Goal: Use online tool/utility: Utilize a website feature to perform a specific function

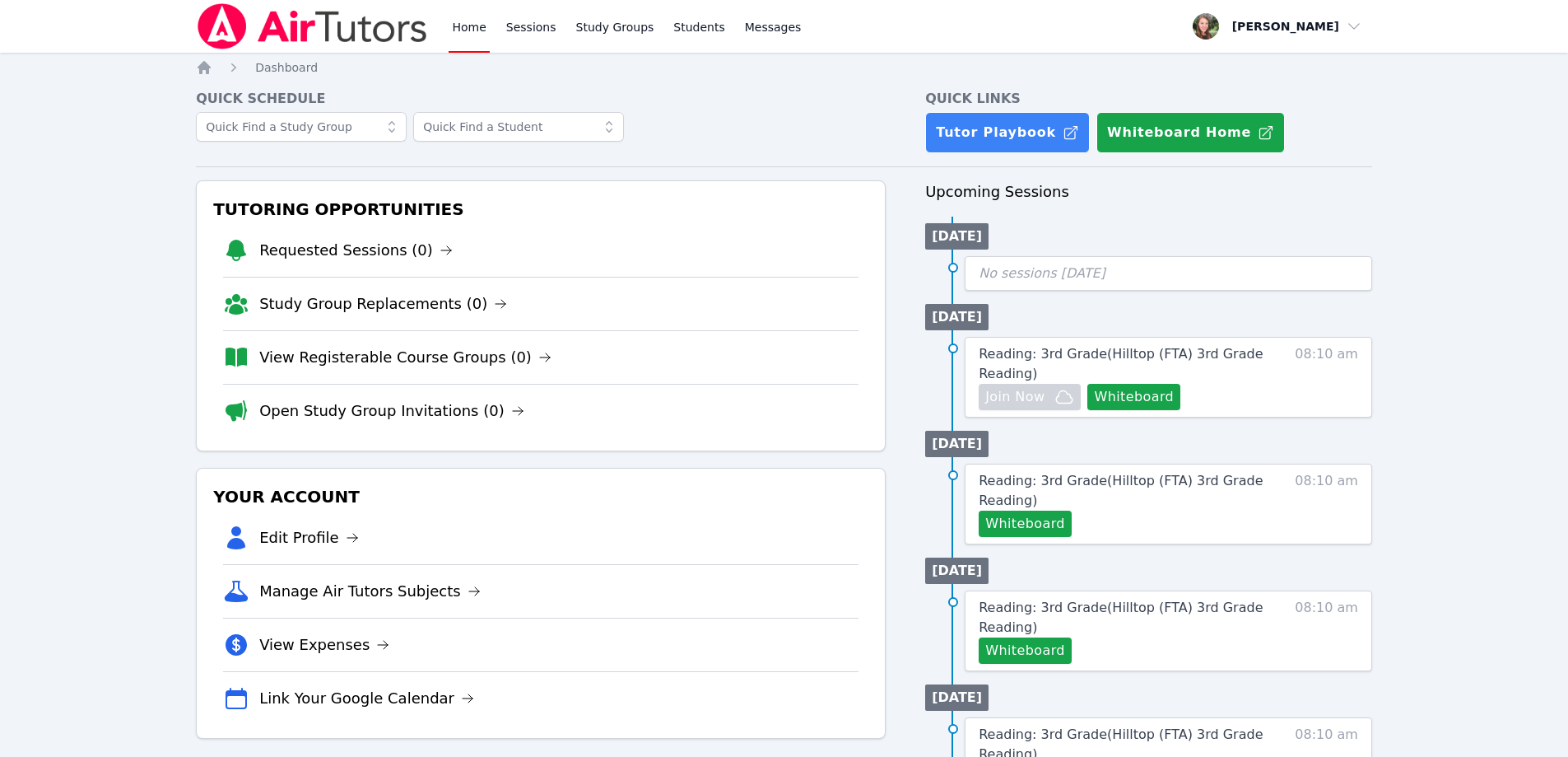
drag, startPoint x: 0, startPoint y: 0, endPoint x: 1416, endPoint y: 182, distance: 1427.6
click at [1387, 183] on div "Home Sessions Study Groups Students Messages Open user menu Heather Parham Open…" at bounding box center [784, 733] width 1568 height 1467
click at [1122, 406] on button "Whiteboard" at bounding box center [1134, 398] width 93 height 27
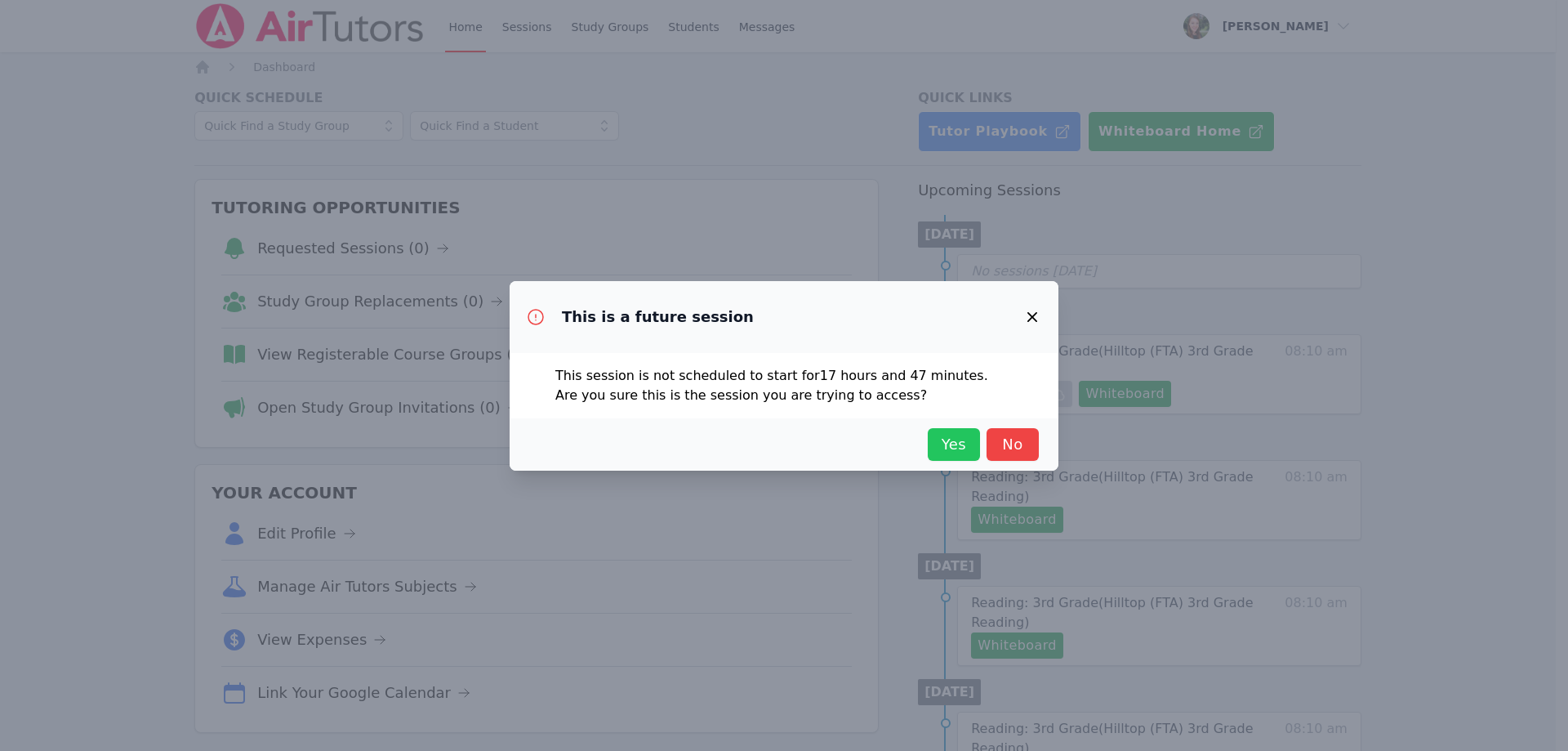
click at [943, 433] on span "Yes" at bounding box center [953, 444] width 36 height 23
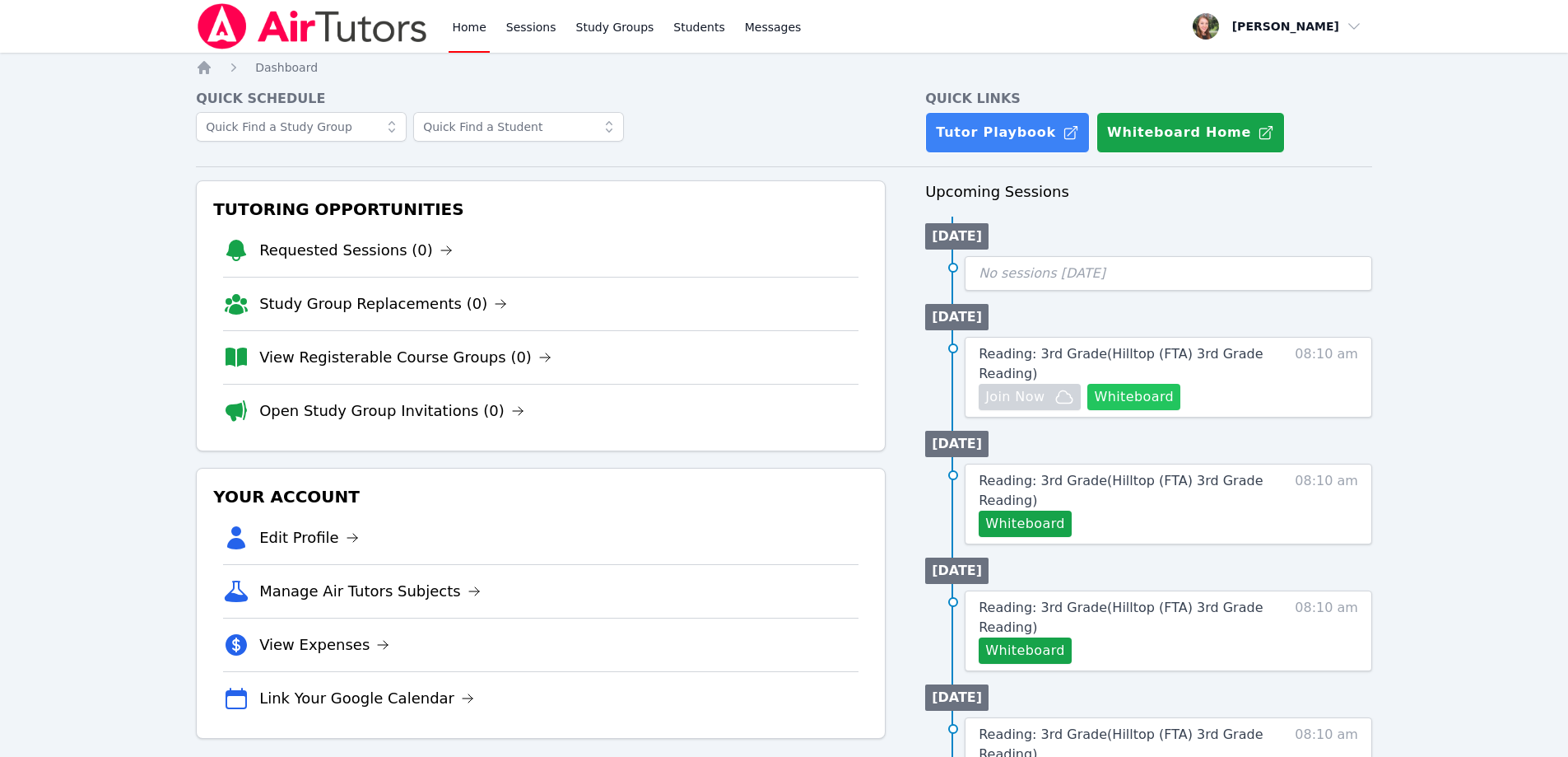
click at [1123, 396] on button "Whiteboard" at bounding box center [1134, 398] width 93 height 27
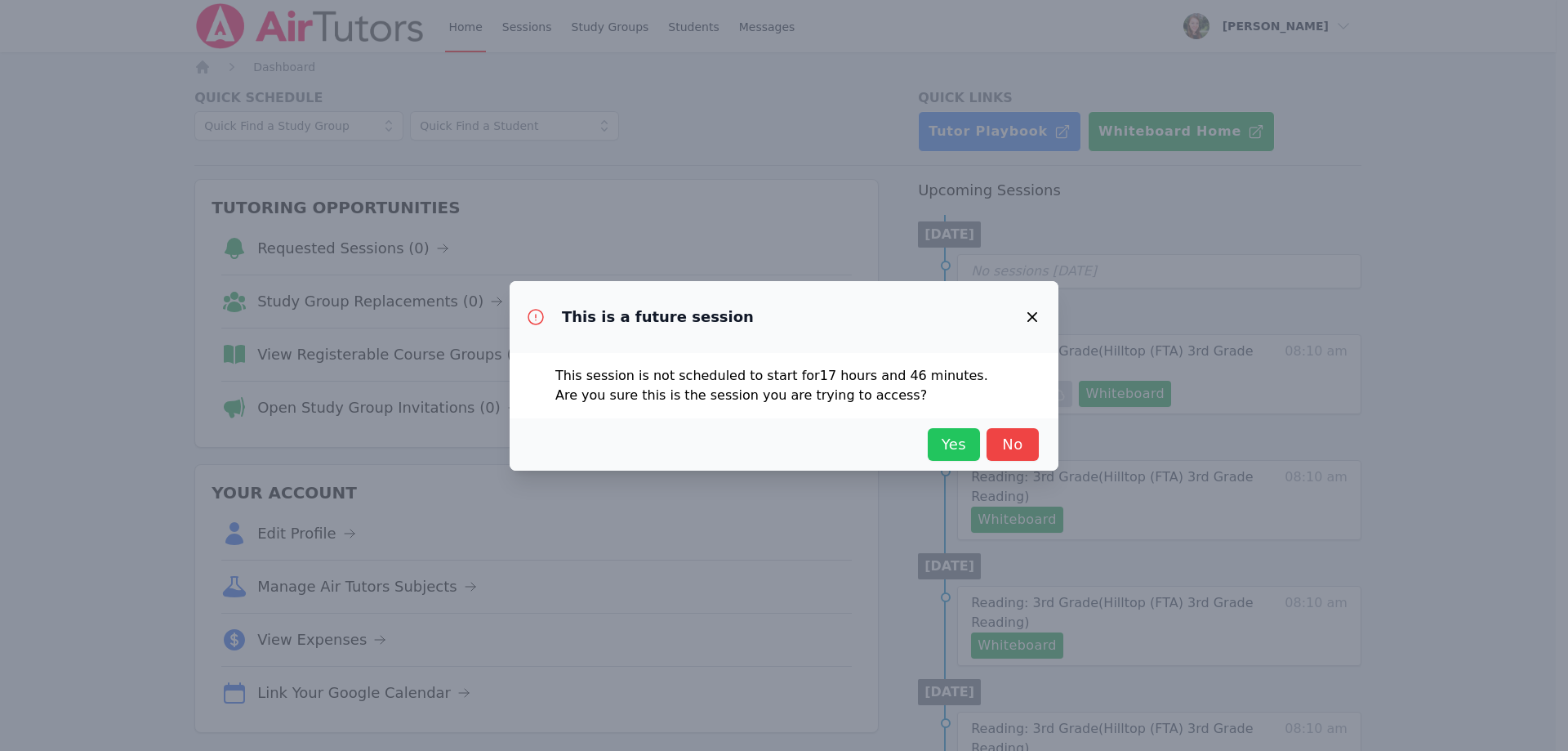
click at [952, 444] on span "Yes" at bounding box center [953, 444] width 36 height 23
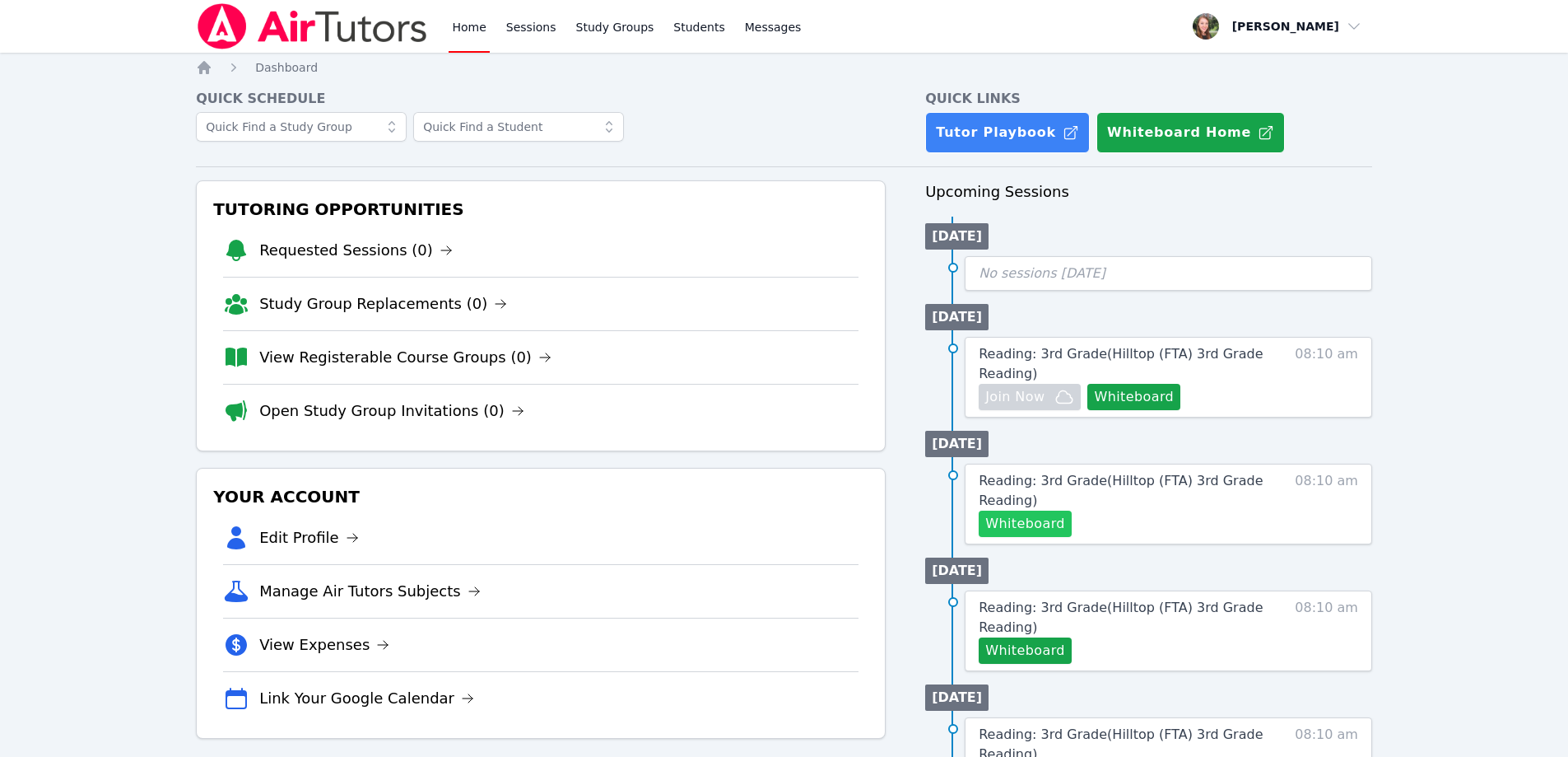
click at [1012, 521] on button "Whiteboard" at bounding box center [1025, 524] width 93 height 27
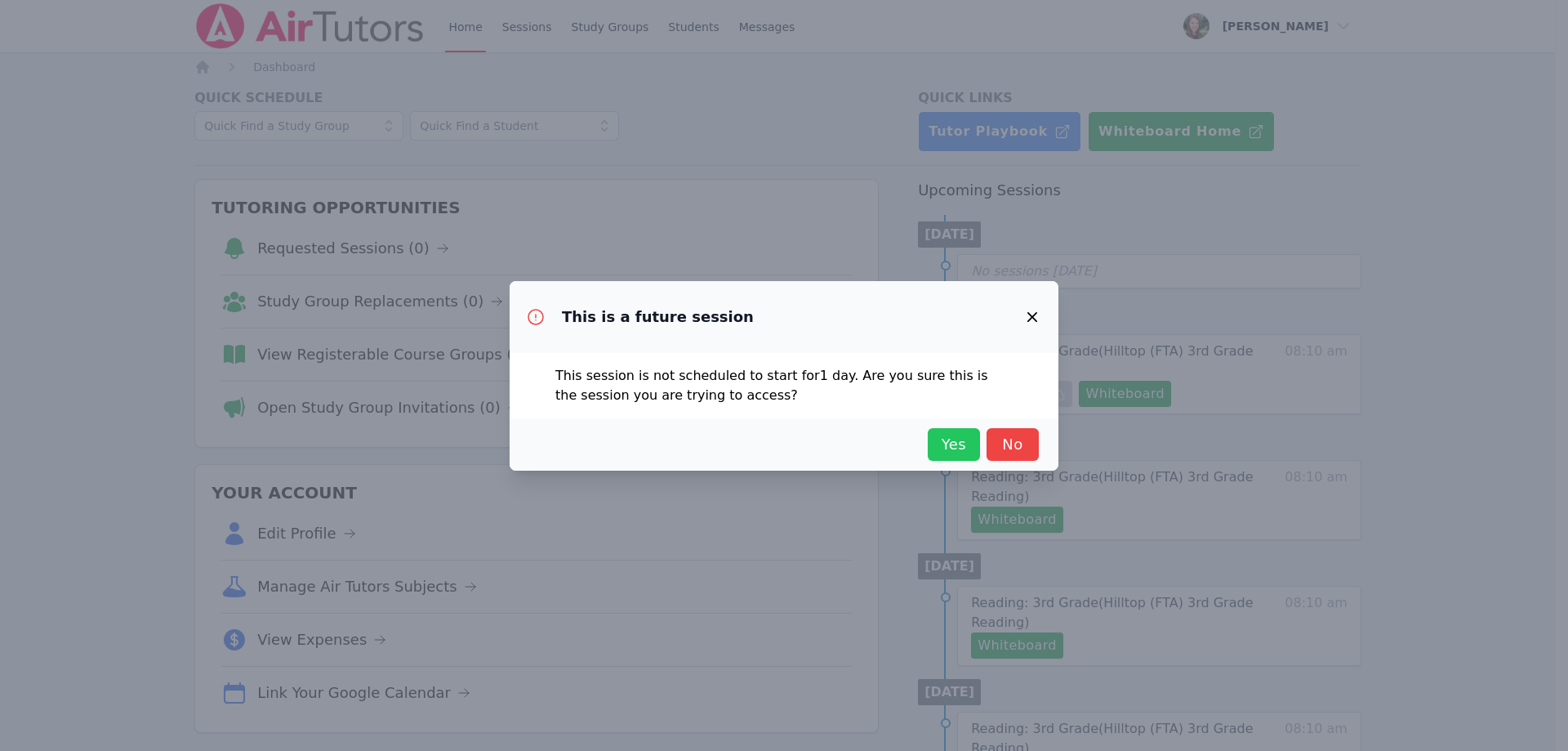
click at [960, 442] on span "Yes" at bounding box center [953, 444] width 36 height 23
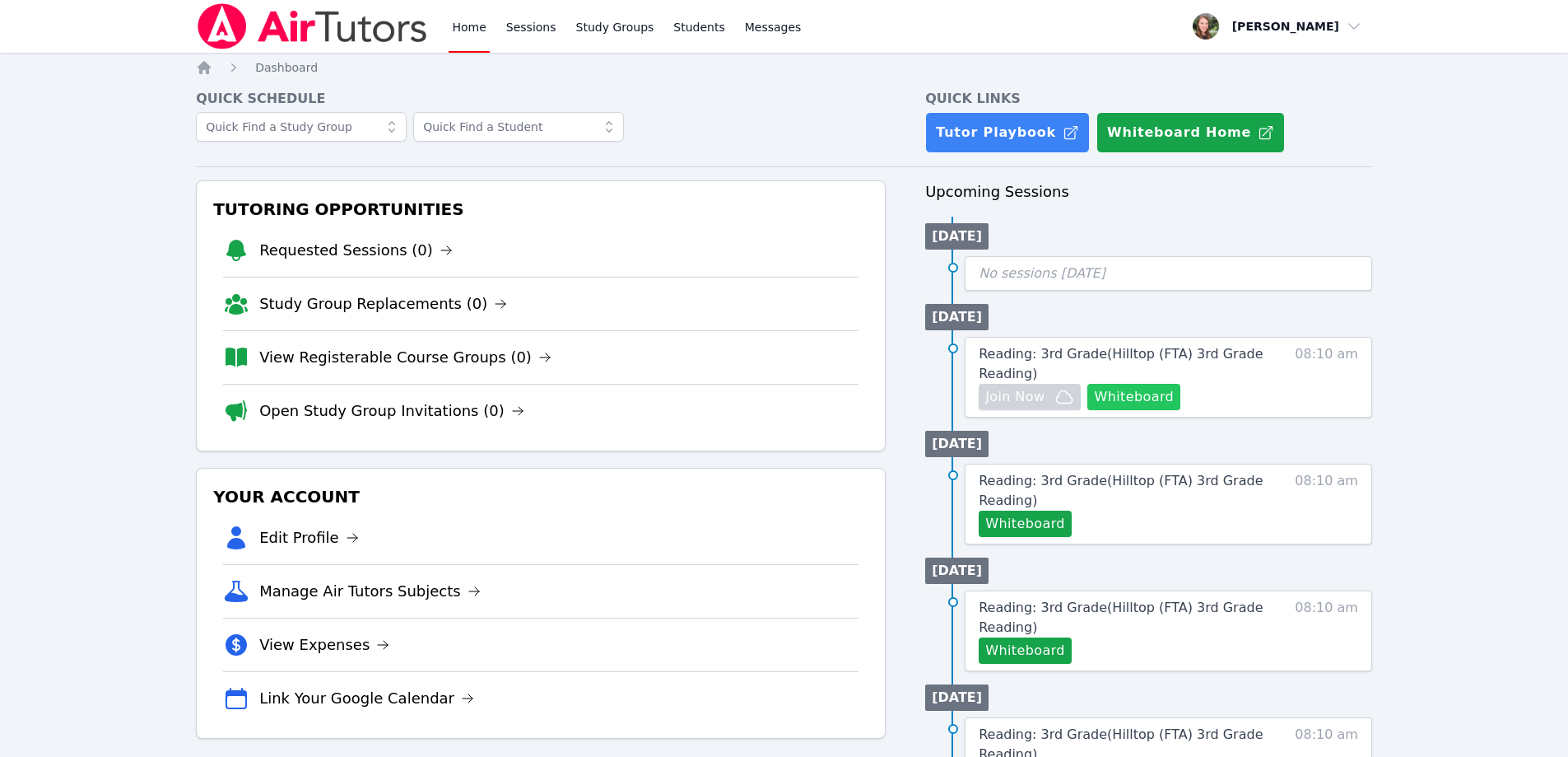
click at [1137, 392] on button "Whiteboard" at bounding box center [1134, 398] width 93 height 27
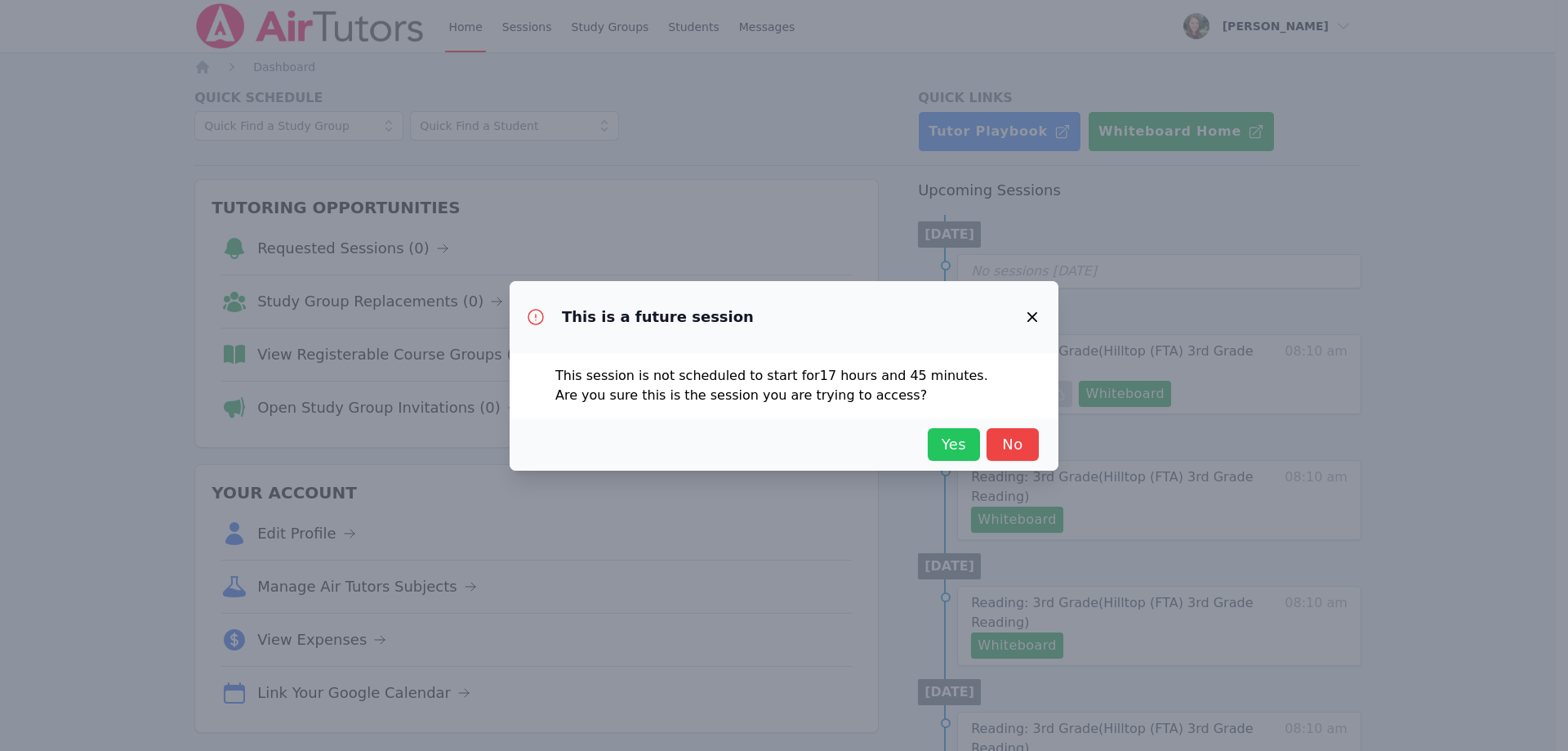
click at [962, 446] on span "Yes" at bounding box center [953, 444] width 36 height 23
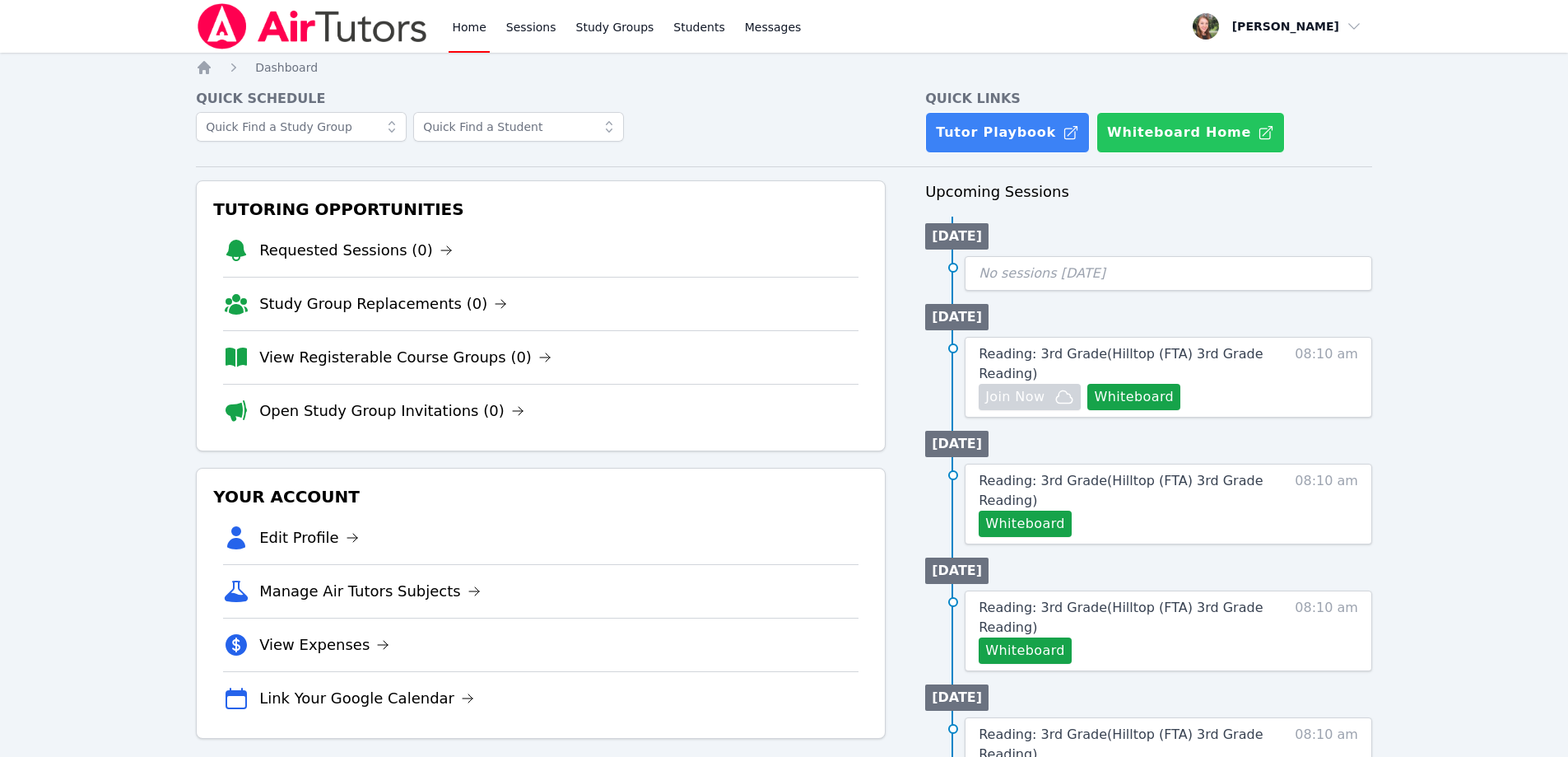
click at [1172, 139] on button "Whiteboard Home" at bounding box center [1190, 133] width 188 height 42
click at [1328, 33] on span "button" at bounding box center [1277, 26] width 180 height 36
click at [1144, 392] on button "Whiteboard" at bounding box center [1134, 398] width 93 height 27
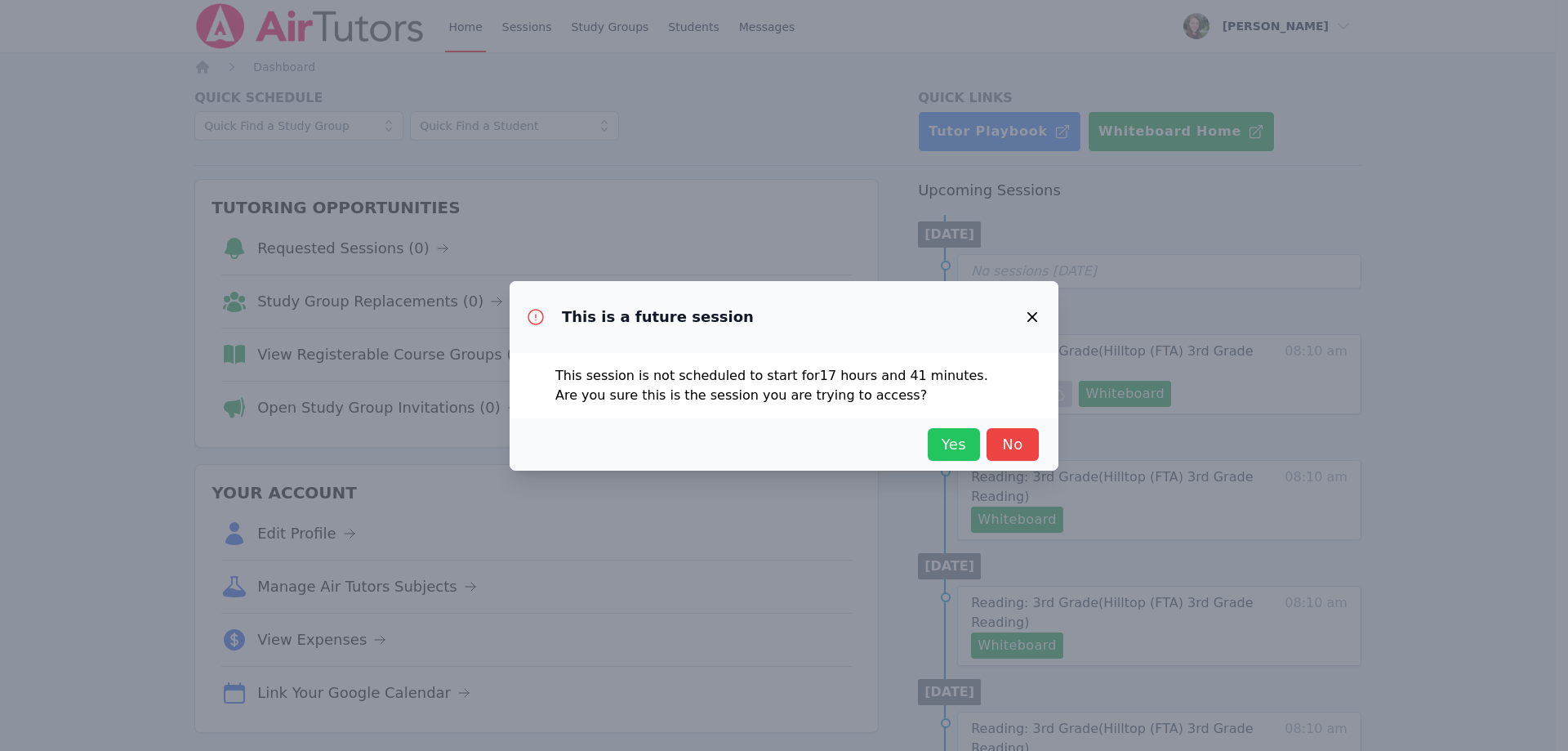
click at [953, 447] on span "Yes" at bounding box center [953, 444] width 36 height 23
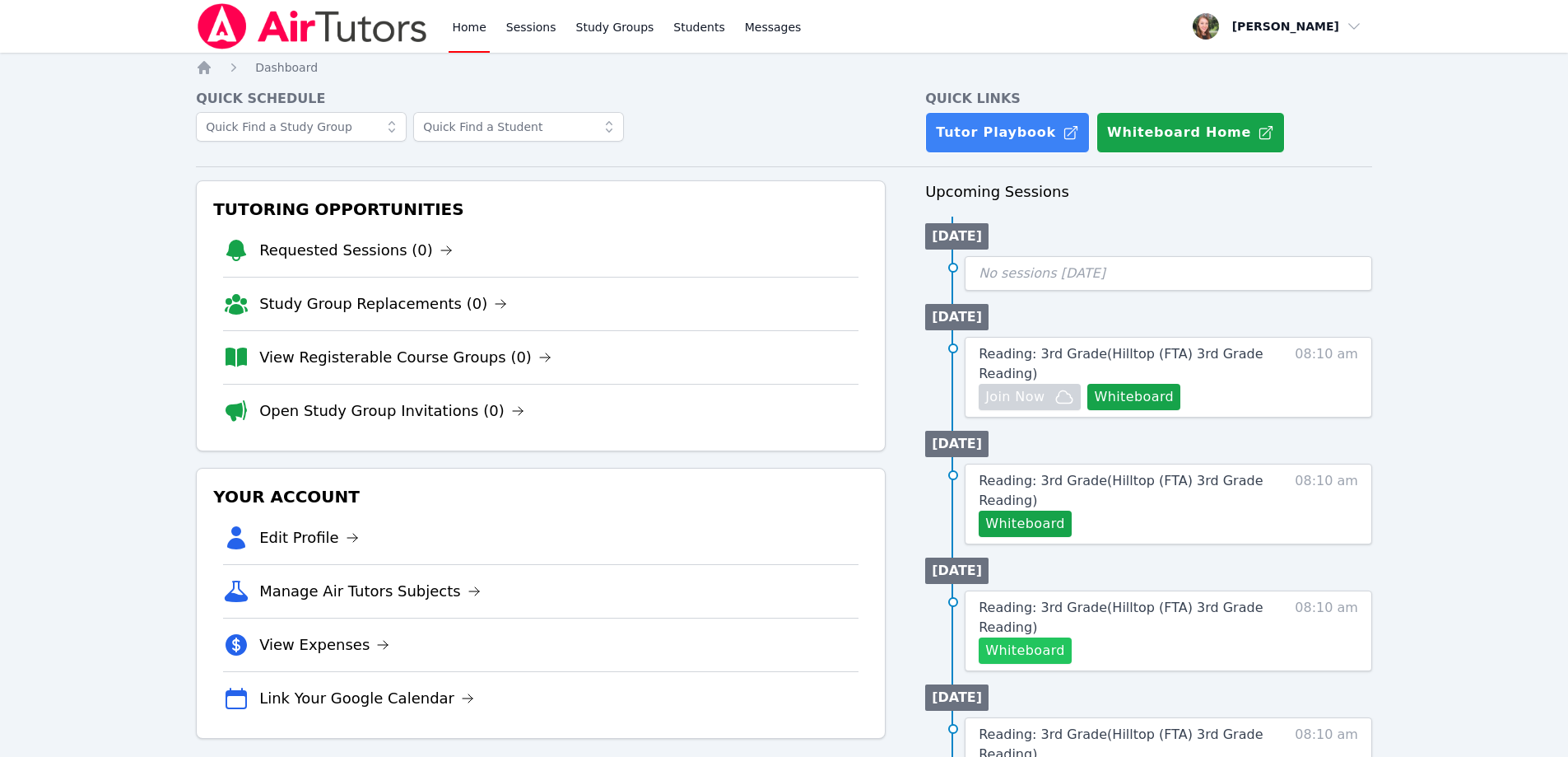
click at [1033, 653] on button "Whiteboard" at bounding box center [1025, 651] width 93 height 27
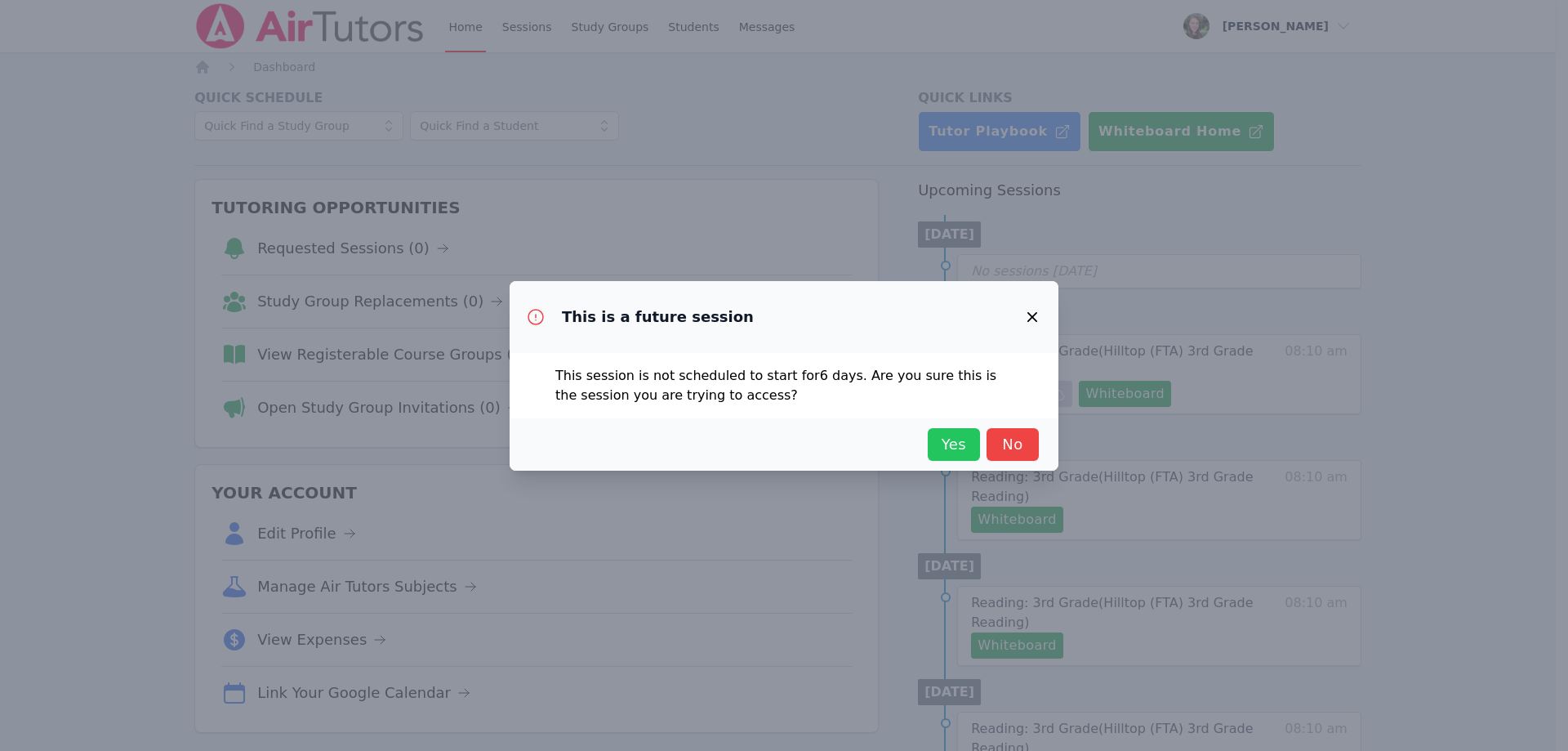
click at [947, 443] on span "Yes" at bounding box center [953, 444] width 36 height 23
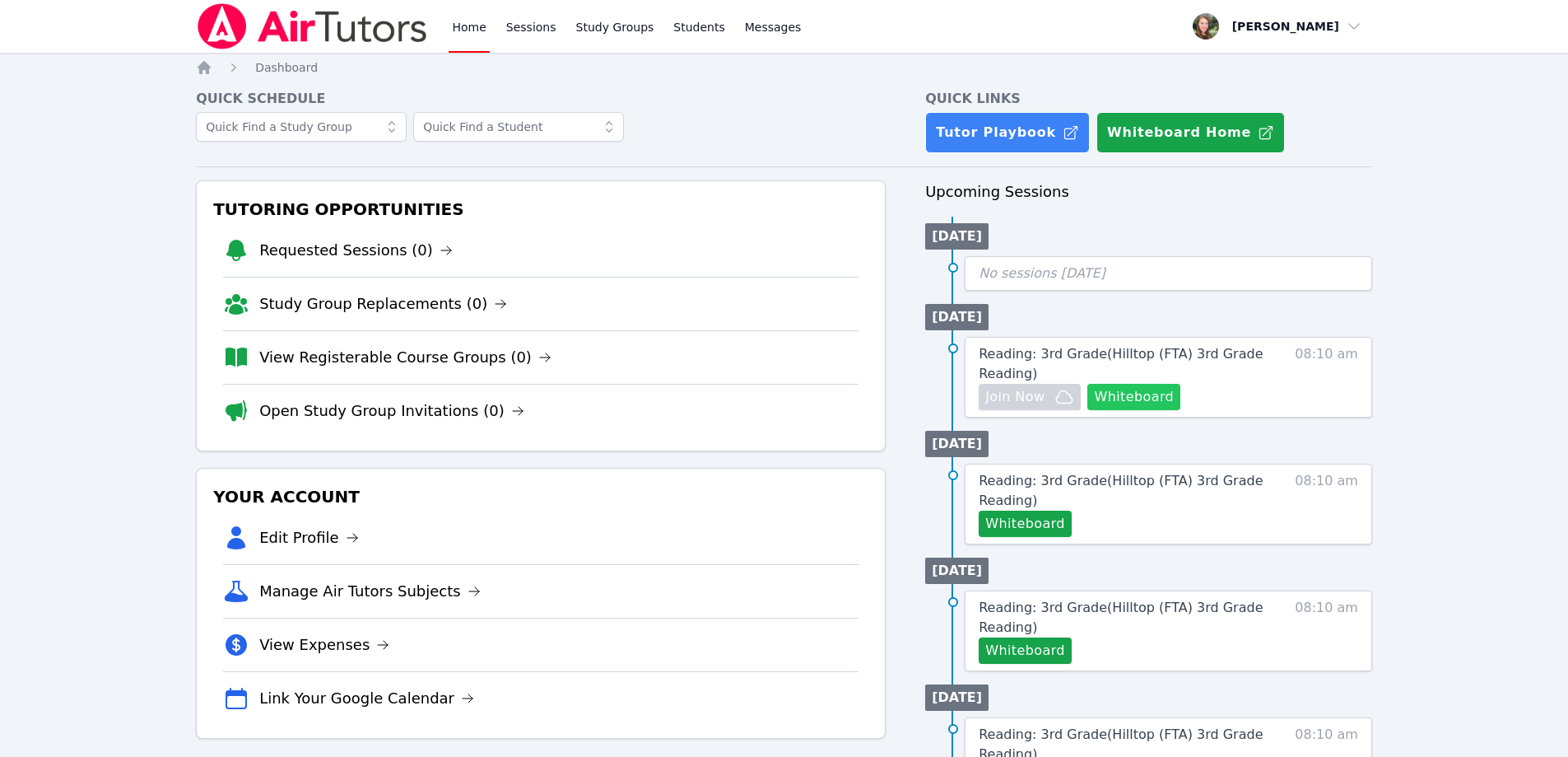
click at [1152, 398] on button "Whiteboard" at bounding box center [1134, 398] width 93 height 27
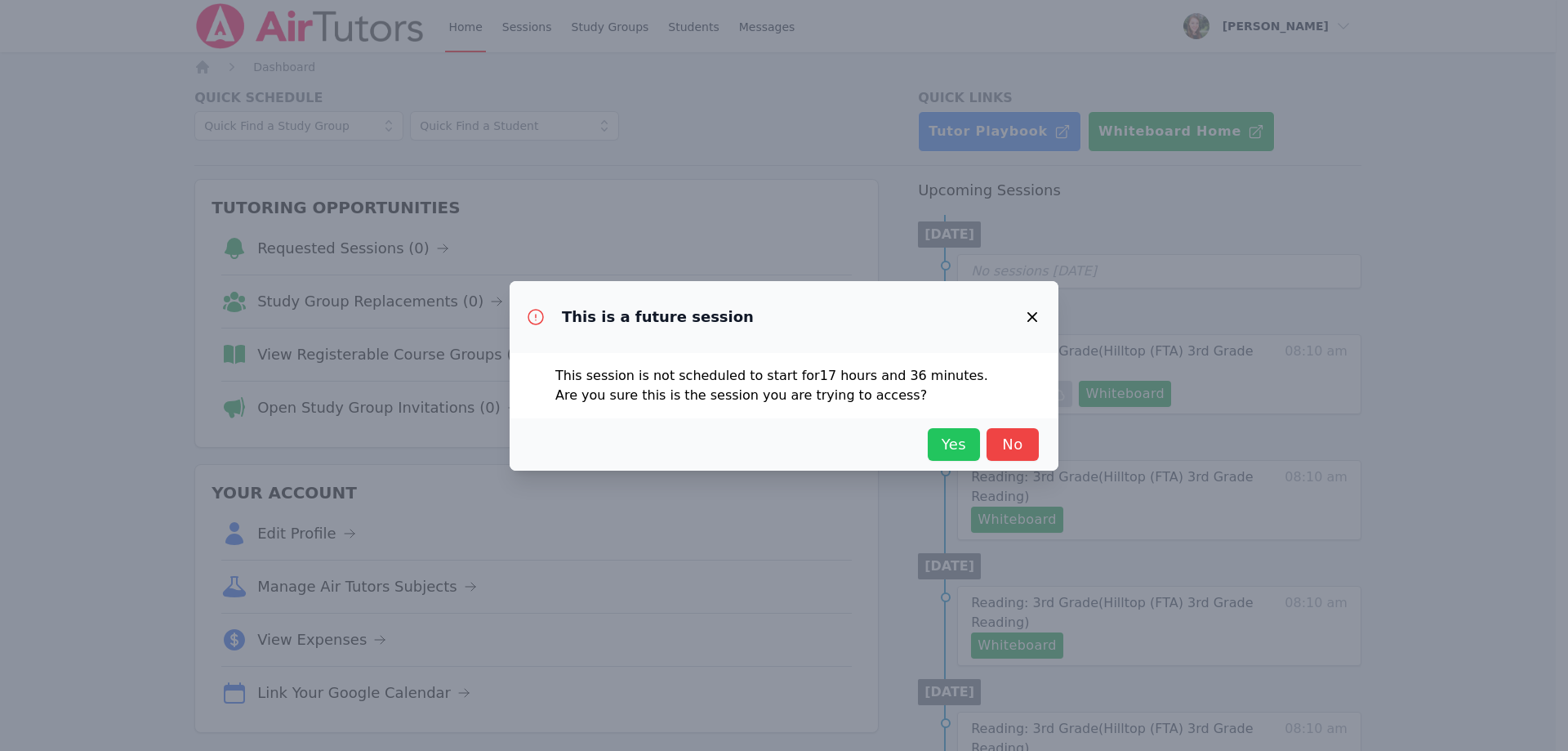
click at [939, 439] on span "Yes" at bounding box center [953, 444] width 36 height 23
